Goal: Information Seeking & Learning: Check status

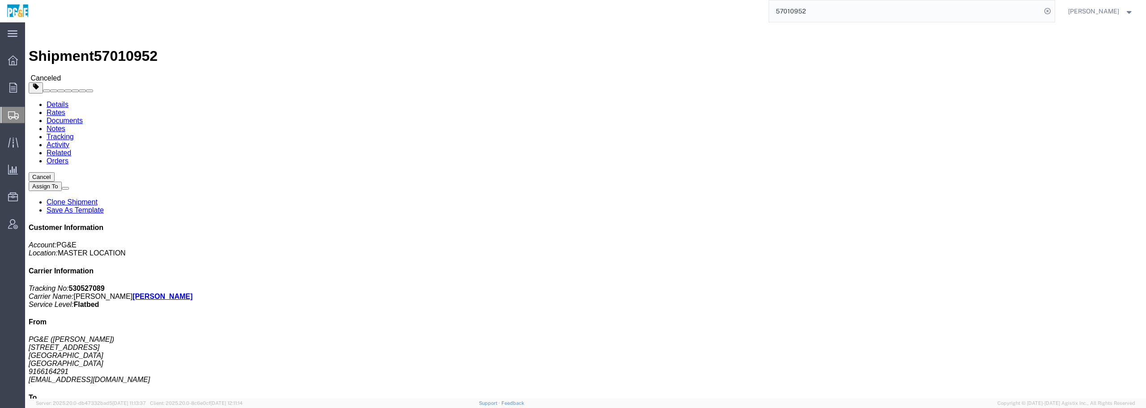
drag, startPoint x: 492, startPoint y: 165, endPoint x: 396, endPoint y: 163, distance: 96.3
drag, startPoint x: 396, startPoint y: 163, endPoint x: 13, endPoint y: 120, distance: 385.1
click at [13, 120] on div at bounding box center [12, 115] width 25 height 16
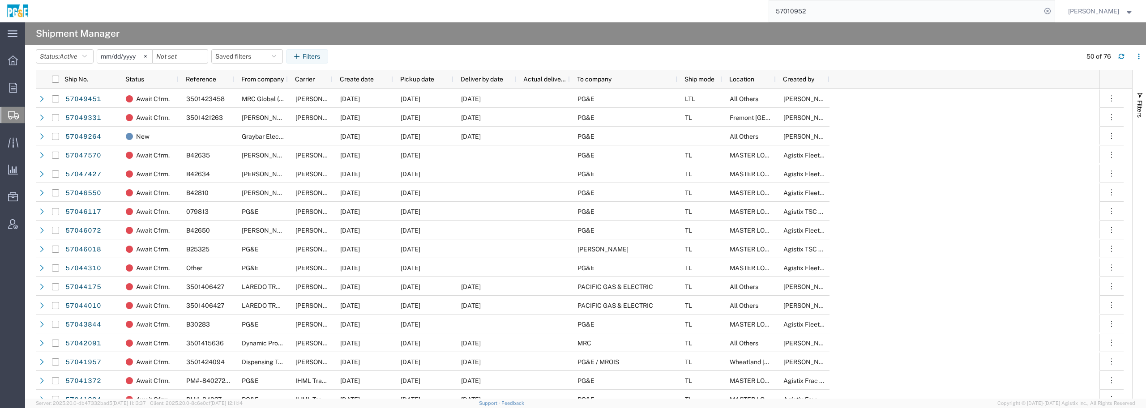
click at [0, 0] on span "Shipment Manager" at bounding box center [0, 0] width 0 height 0
click at [132, 56] on input "[DATE]" at bounding box center [124, 56] width 55 height 13
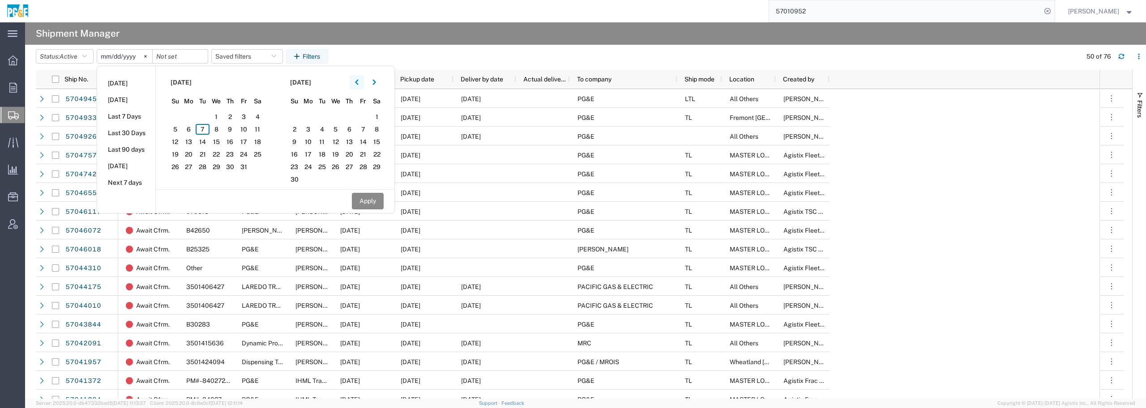
click at [359, 84] on icon "button" at bounding box center [357, 82] width 4 height 6
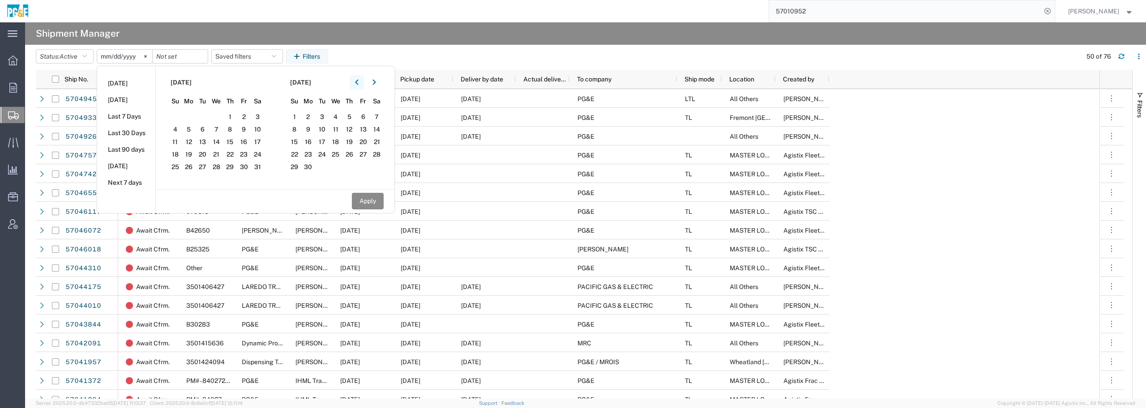
click at [359, 81] on icon "button" at bounding box center [357, 82] width 4 height 6
click at [358, 81] on icon "button" at bounding box center [356, 82] width 3 height 5
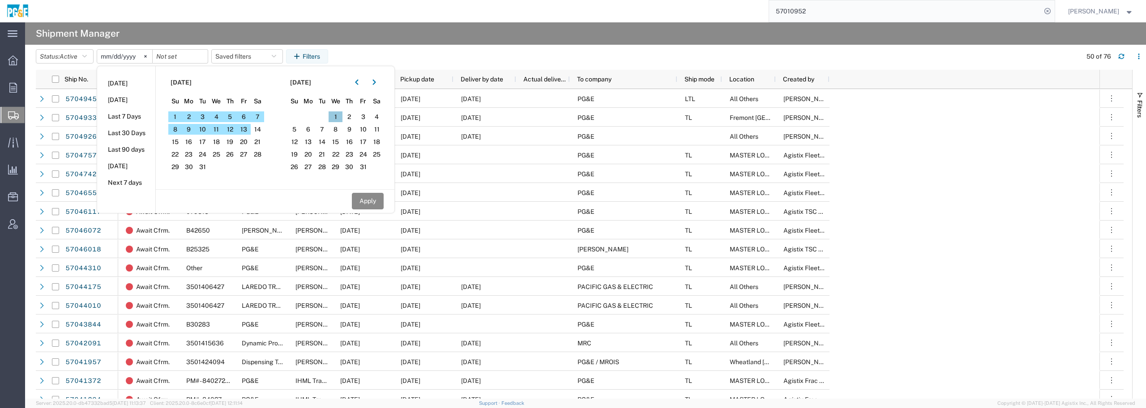
click at [336, 112] on span "1" at bounding box center [336, 116] width 14 height 11
drag, startPoint x: 380, startPoint y: 197, endPoint x: 354, endPoint y: 174, distance: 34.9
click at [375, 192] on div "Apply" at bounding box center [275, 200] width 239 height 23
click at [188, 58] on input "date" at bounding box center [180, 56] width 55 height 13
click at [374, 203] on button "Apply" at bounding box center [368, 201] width 32 height 17
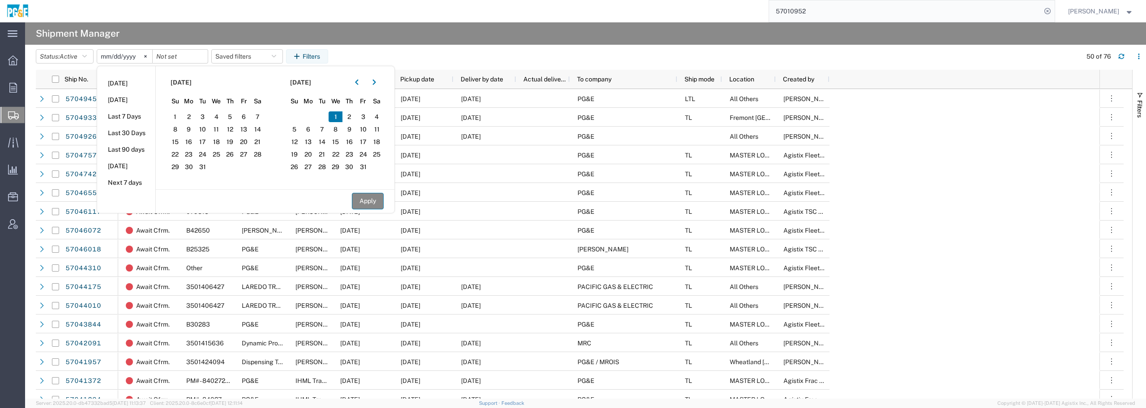
type input "[DATE]"
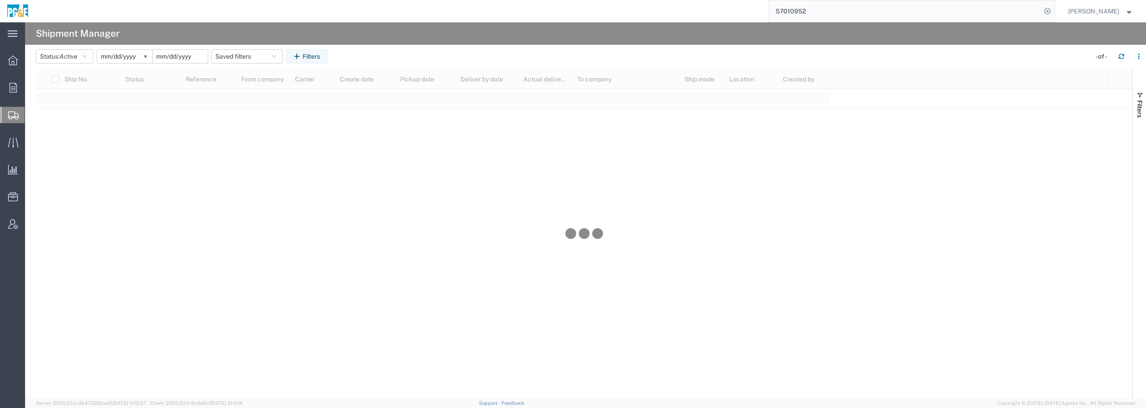
click at [181, 60] on input "date" at bounding box center [180, 56] width 55 height 13
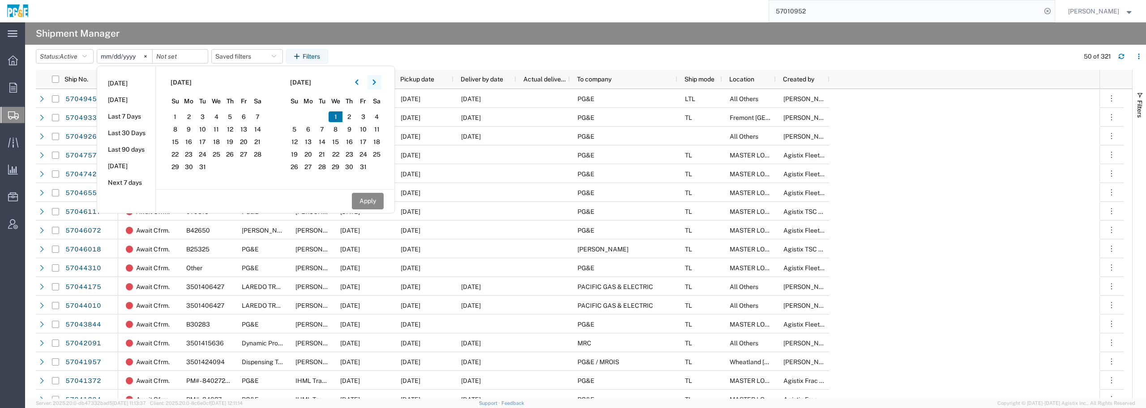
click at [374, 84] on button "button" at bounding box center [374, 82] width 14 height 14
click at [375, 84] on button "button" at bounding box center [374, 82] width 14 height 14
click at [376, 85] on icon "button" at bounding box center [374, 82] width 4 height 6
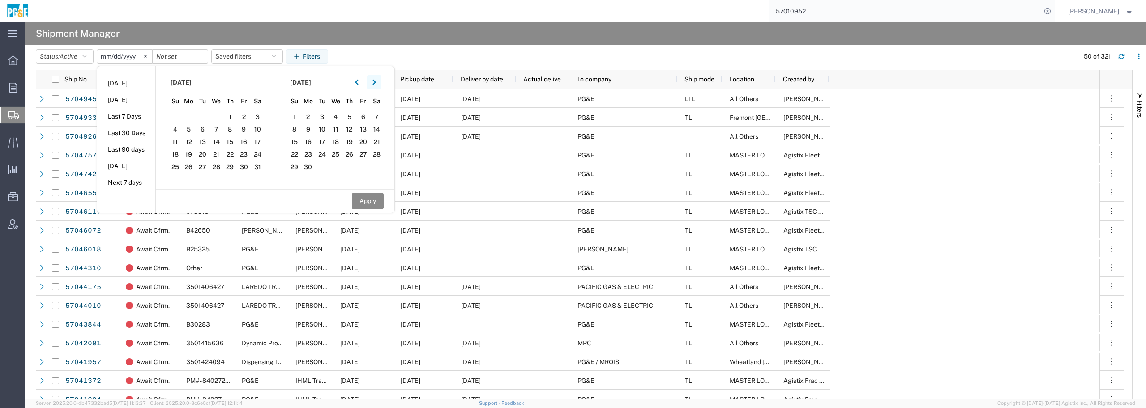
click at [376, 85] on icon "button" at bounding box center [374, 82] width 4 height 6
click at [320, 130] on span "7" at bounding box center [322, 129] width 14 height 11
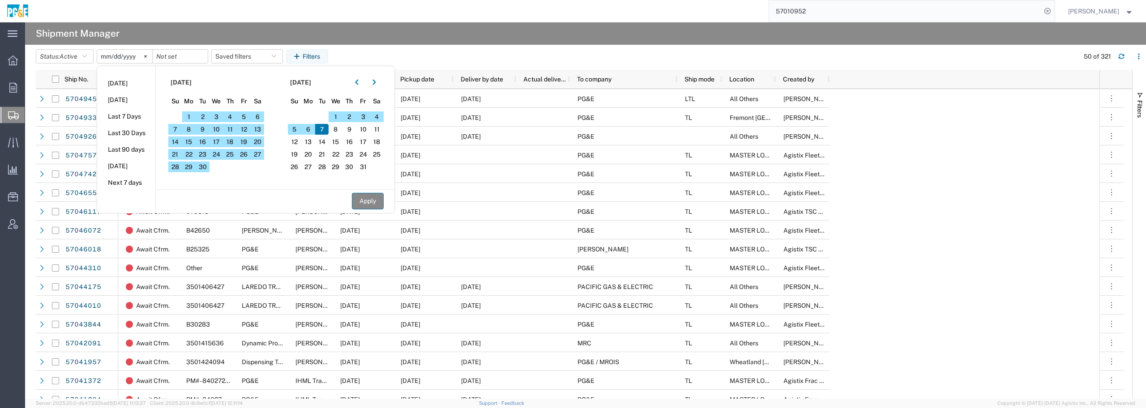
click at [362, 204] on button "Apply" at bounding box center [368, 201] width 32 height 17
type input "[DATE]"
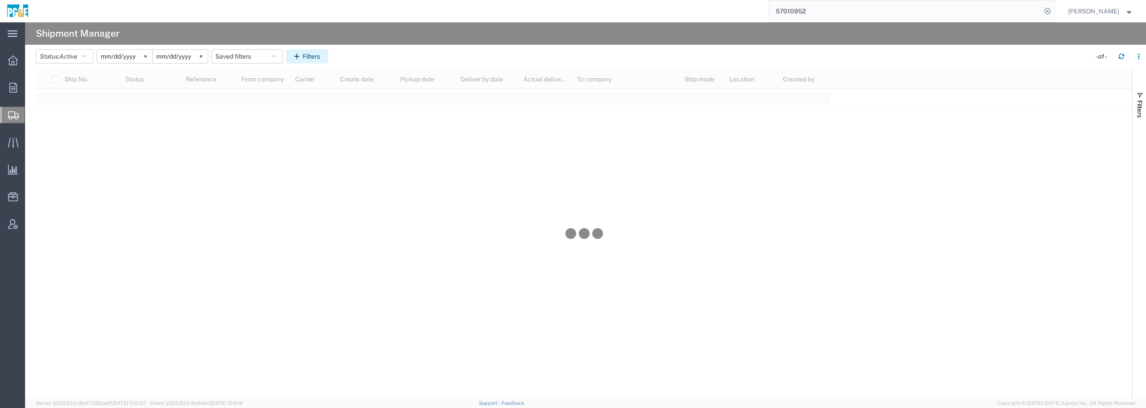
click at [310, 58] on button "Filters" at bounding box center [307, 56] width 42 height 14
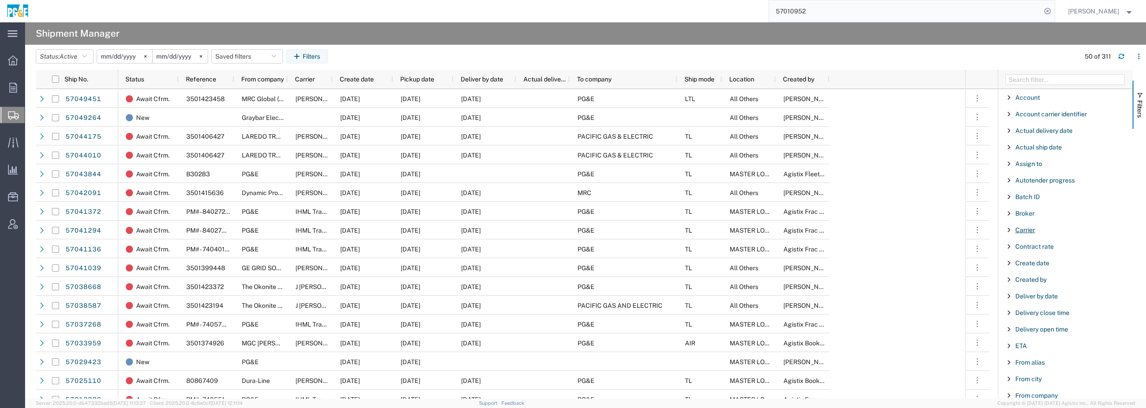
click at [1020, 231] on span "Carrier" at bounding box center [1025, 230] width 20 height 7
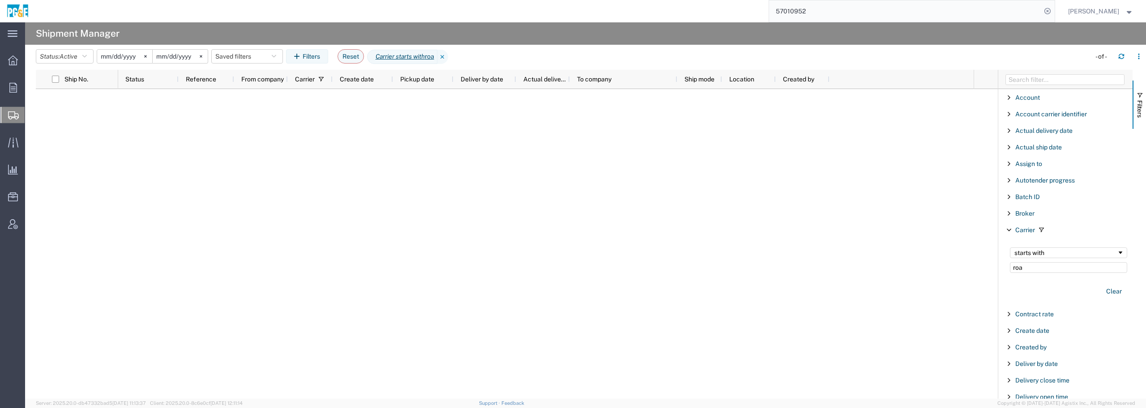
type input "roa"
